Goal: Task Accomplishment & Management: Manage account settings

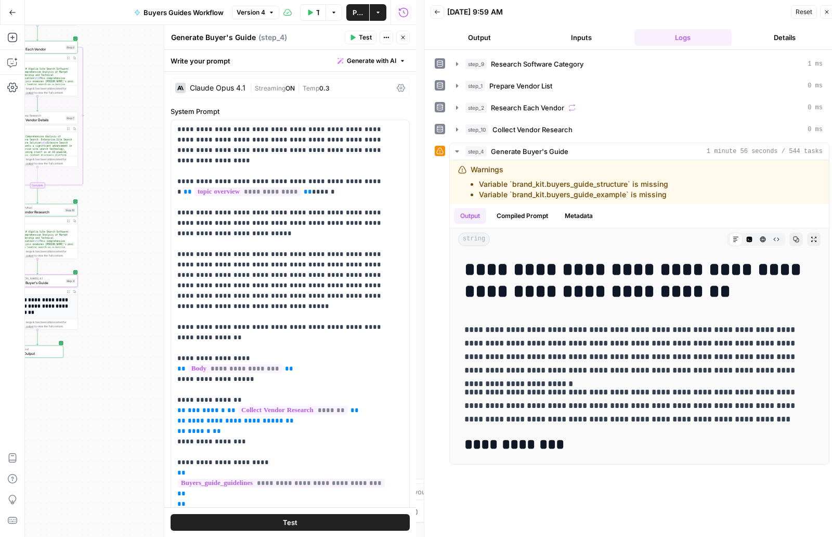
scroll to position [289, 0]
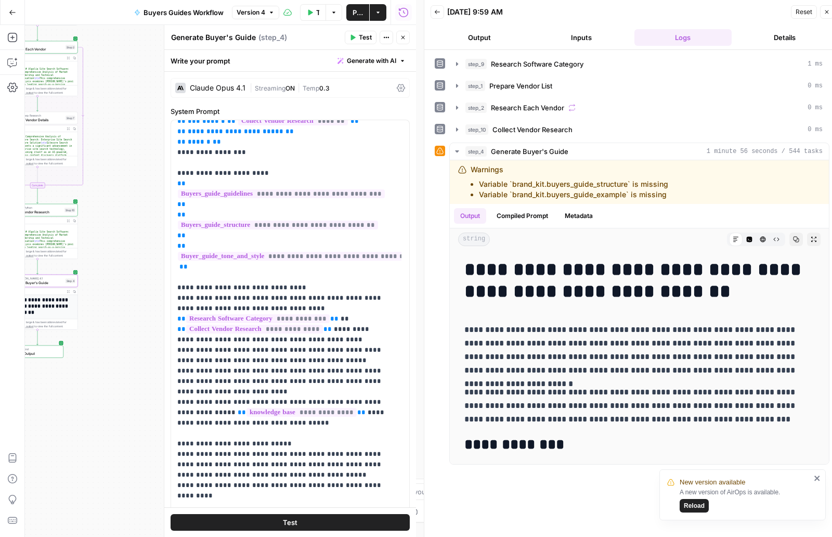
click at [698, 505] on span "Reload" at bounding box center [694, 505] width 21 height 9
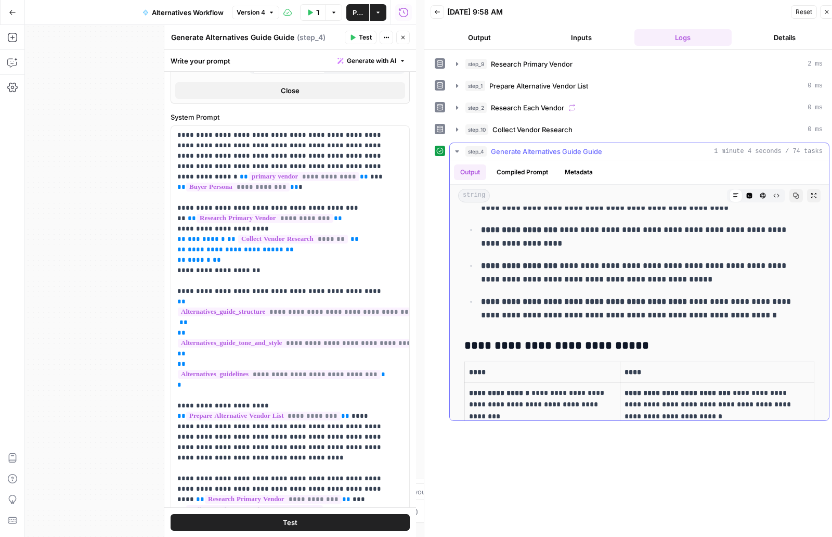
scroll to position [1004, 0]
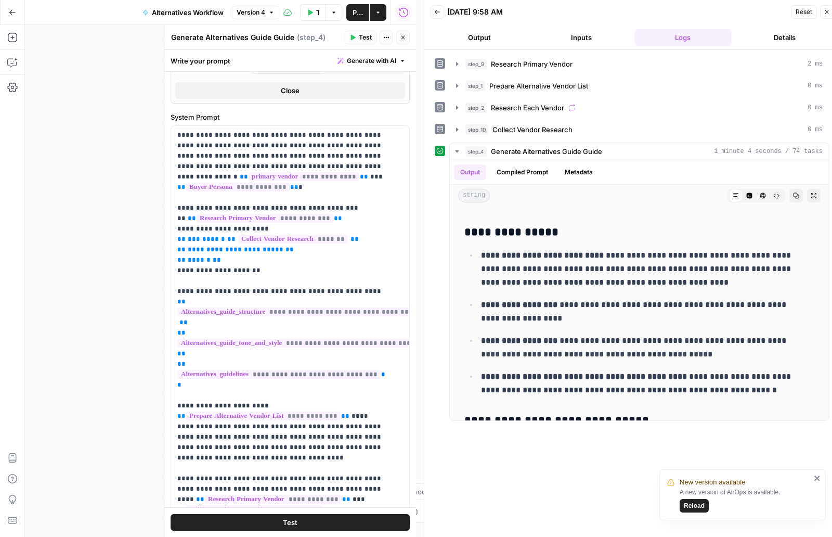
click at [696, 505] on span "Reload" at bounding box center [694, 505] width 21 height 9
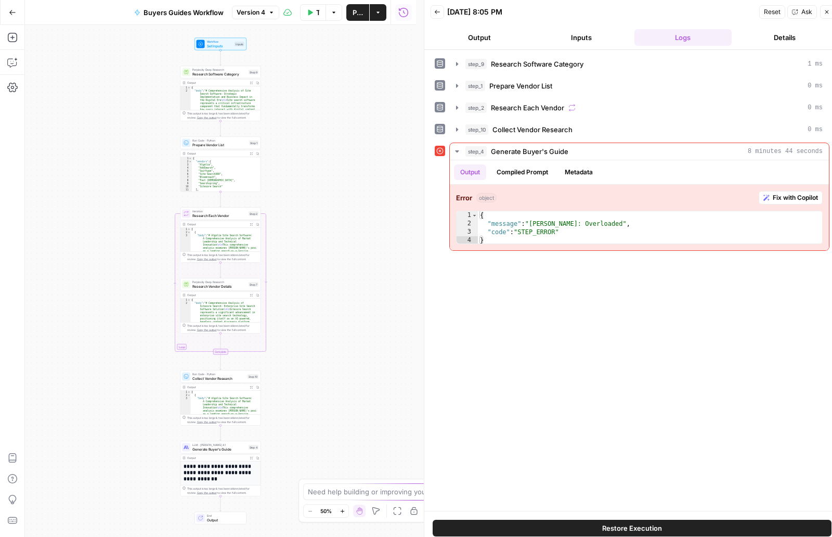
click at [7, 16] on button "Go Back" at bounding box center [12, 12] width 19 height 19
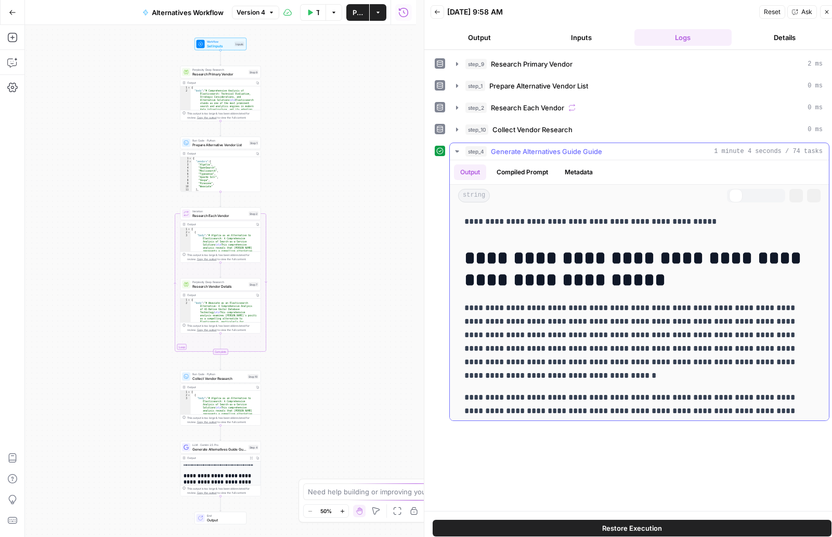
click at [600, 304] on p "**********" at bounding box center [636, 341] width 342 height 81
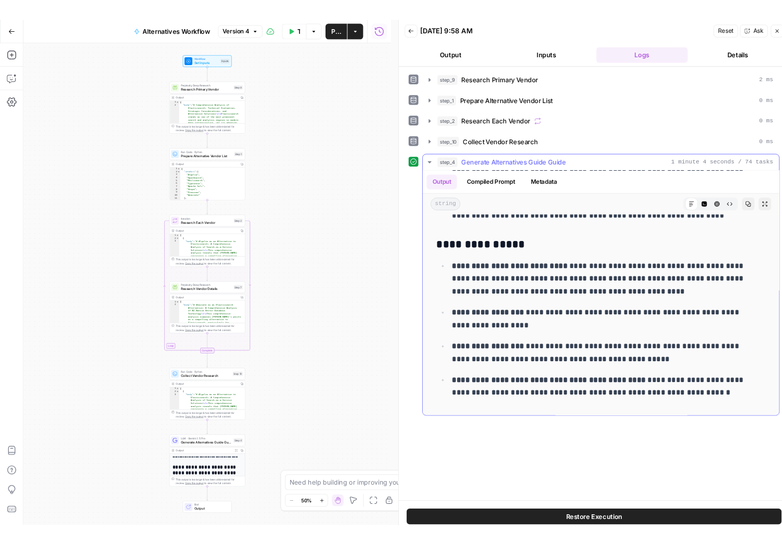
scroll to position [996, 0]
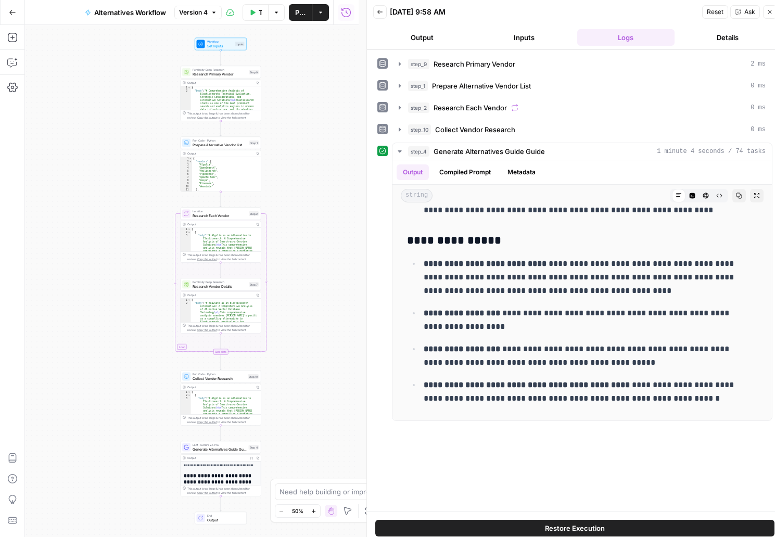
click at [4, 18] on button "Go Back" at bounding box center [12, 12] width 19 height 19
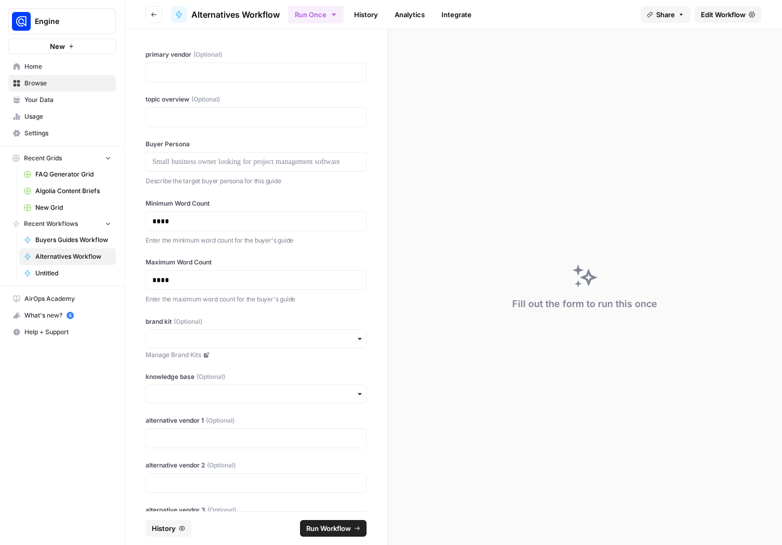
click at [59, 268] on span "Untitled" at bounding box center [73, 272] width 76 height 9
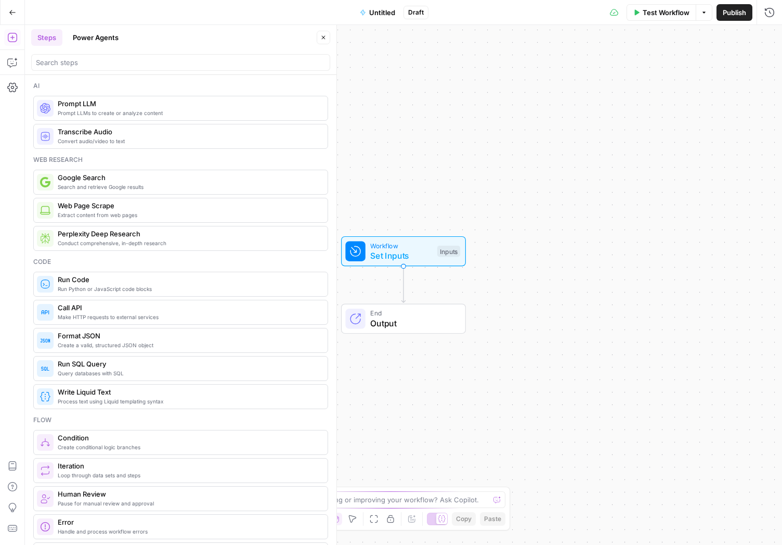
click at [8, 14] on button "Go Back" at bounding box center [12, 12] width 19 height 19
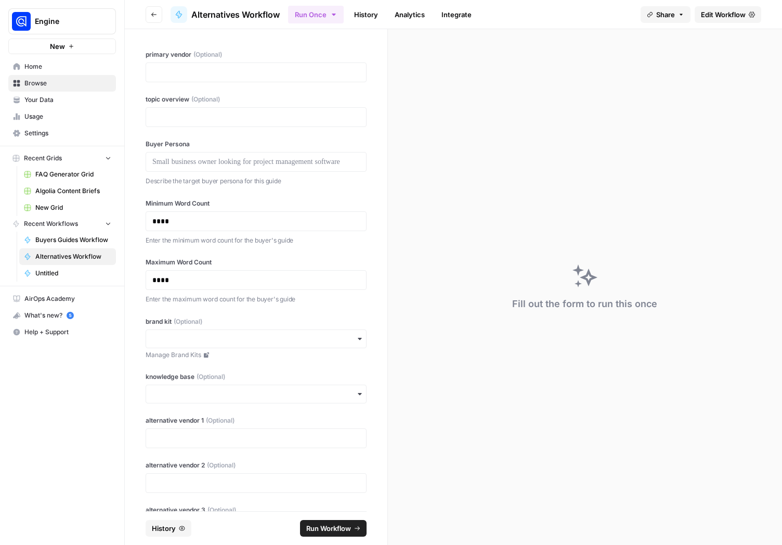
click at [44, 96] on span "Your Data" at bounding box center [67, 99] width 87 height 9
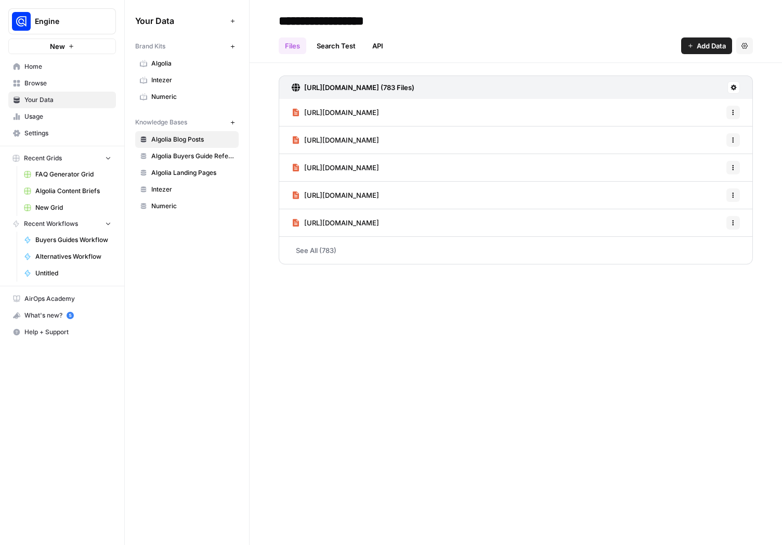
click at [41, 78] on link "Browse" at bounding box center [62, 83] width 108 height 17
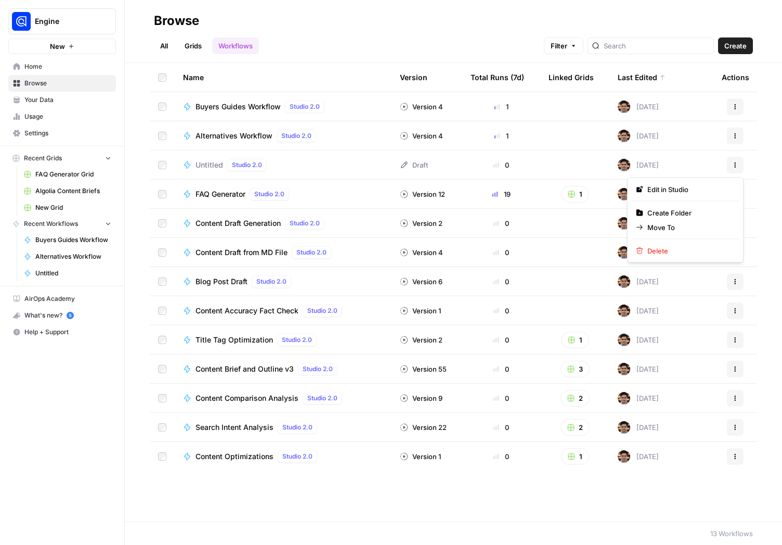
click at [734, 165] on icon "button" at bounding box center [735, 165] width 6 height 6
click at [659, 251] on span "Delete" at bounding box center [689, 251] width 83 height 10
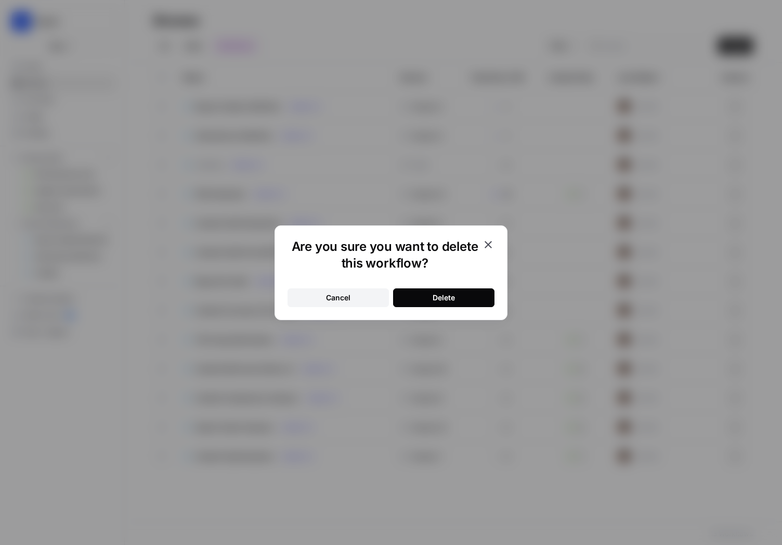
click at [439, 295] on div "Delete" at bounding box center [444, 297] width 22 height 10
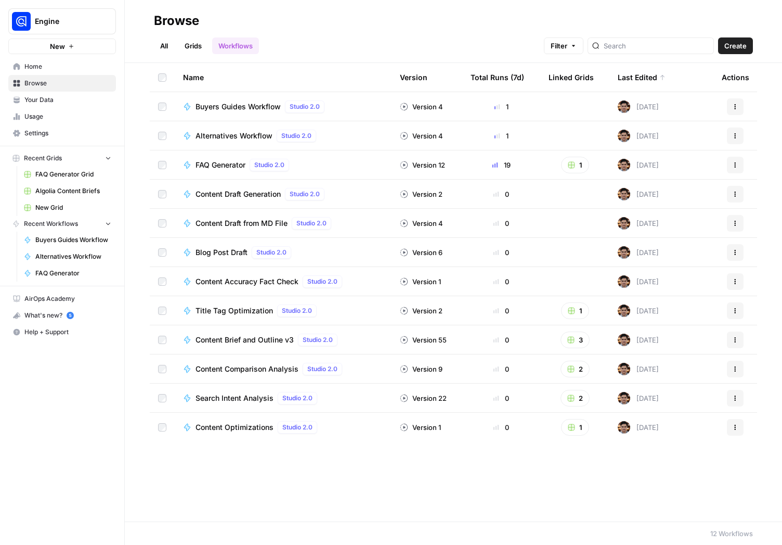
click at [238, 338] on span "Content Brief and Outline v3" at bounding box center [245, 340] width 98 height 10
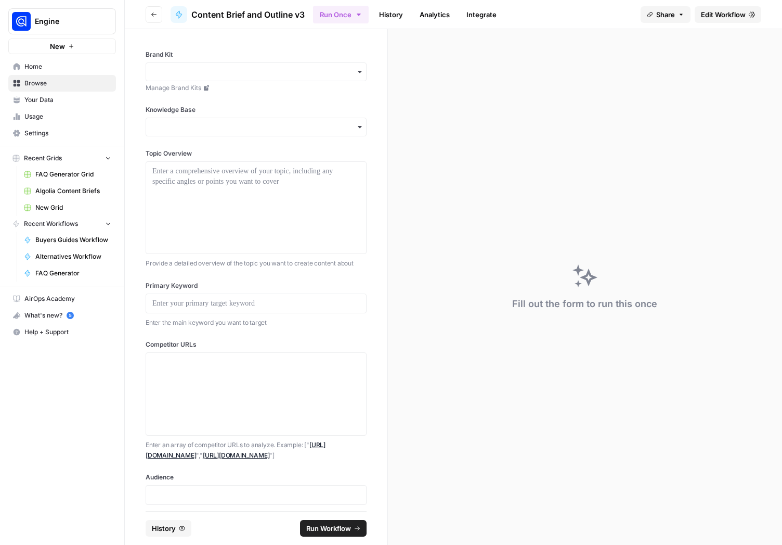
click at [152, 11] on button "Go back" at bounding box center [154, 14] width 17 height 17
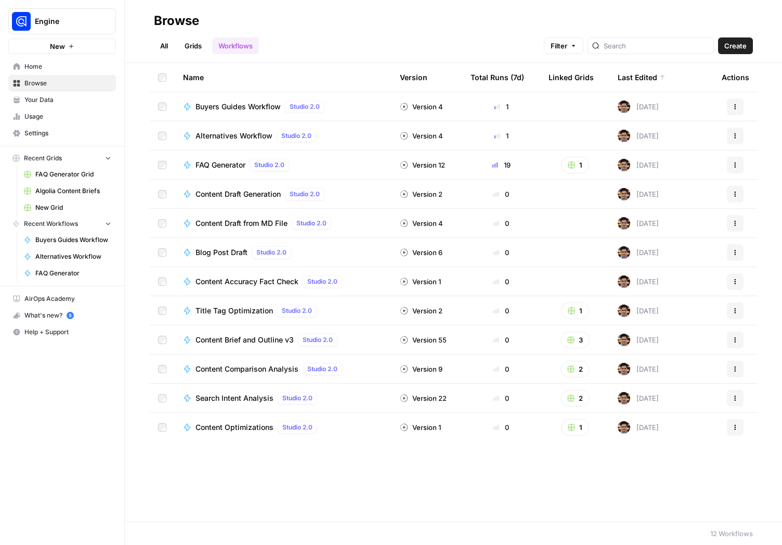
click at [586, 339] on button "3" at bounding box center [575, 339] width 29 height 17
click at [593, 392] on span "Numeric Content Briefs" at bounding box center [622, 392] width 83 height 10
